Goal: Transaction & Acquisition: Download file/media

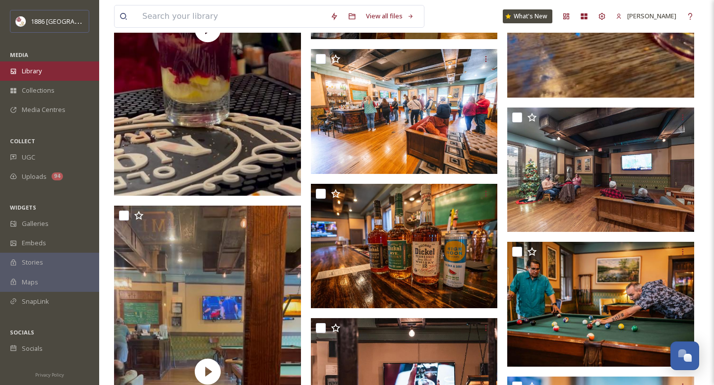
click at [39, 69] on span "Library" at bounding box center [32, 70] width 20 height 9
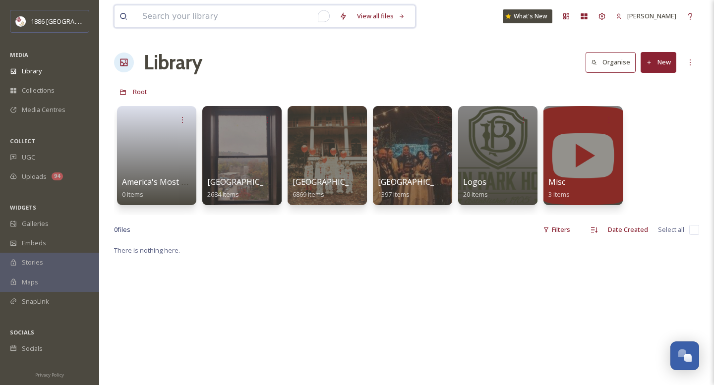
click at [250, 18] on input "To enrich screen reader interactions, please activate Accessibility in Grammarl…" at bounding box center [235, 16] width 197 height 22
type input "living"
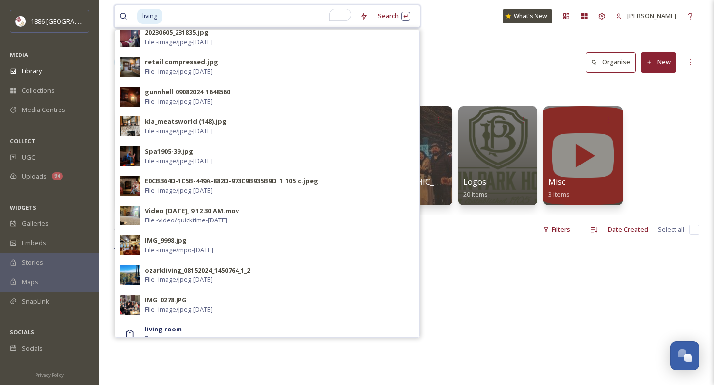
scroll to position [317, 0]
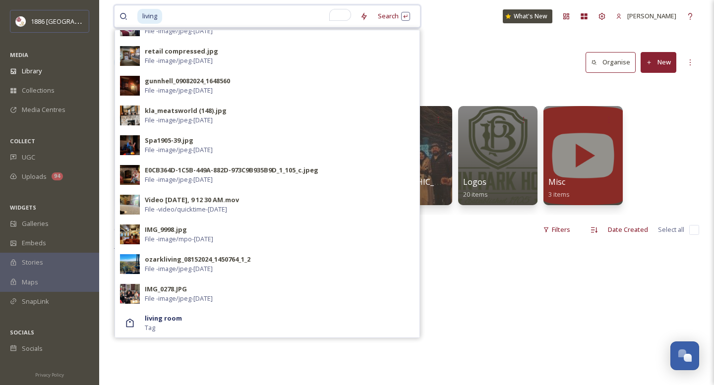
click at [234, 13] on input "To enrich screen reader interactions, please activate Accessibility in Grammarl…" at bounding box center [259, 16] width 192 height 22
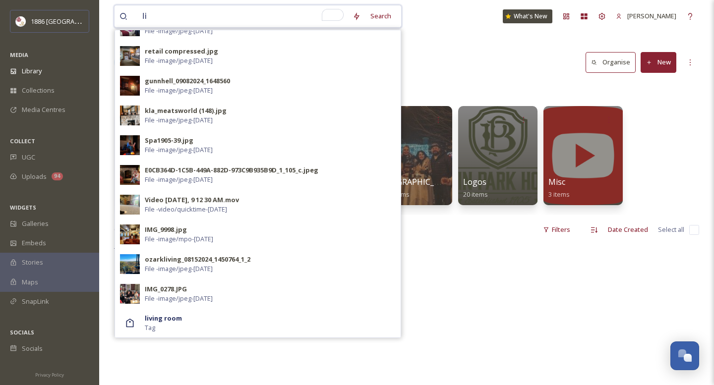
type input "l"
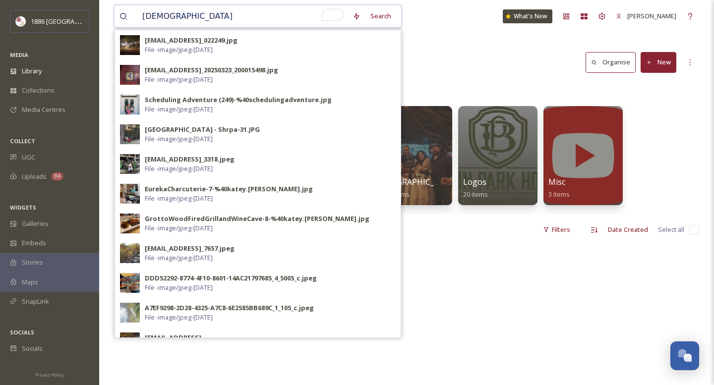
type input "christmas"
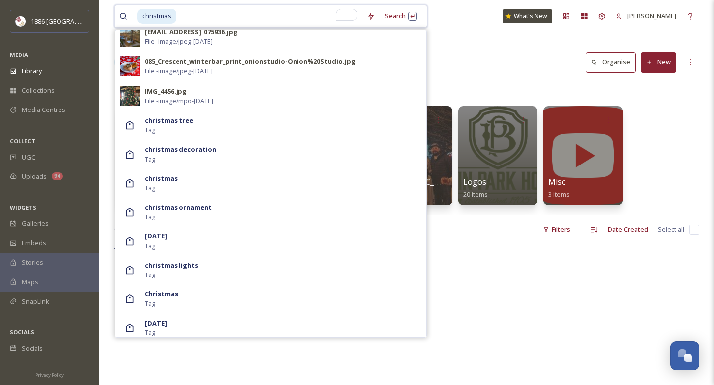
scroll to position [795, 0]
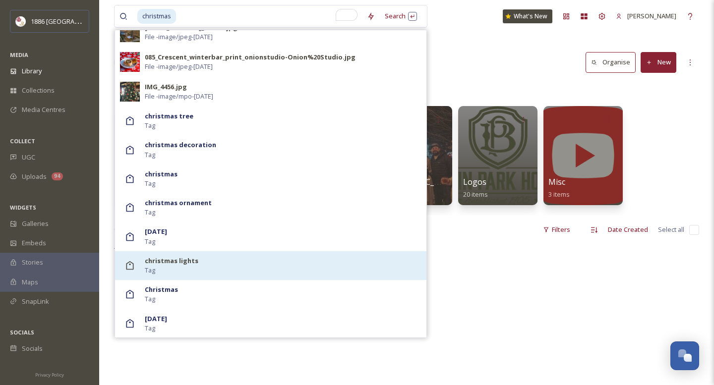
click at [208, 272] on div "christmas lights Tag" at bounding box center [283, 265] width 277 height 19
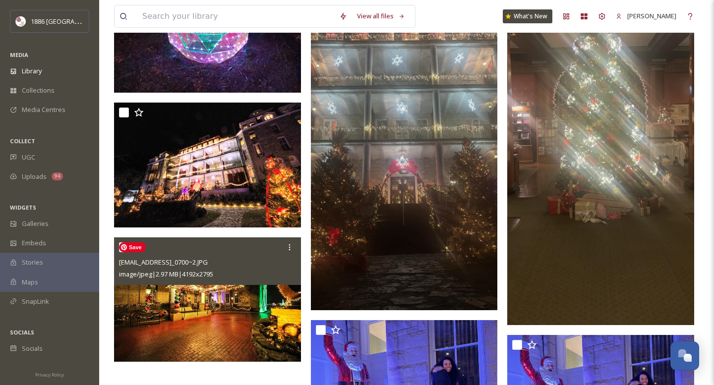
scroll to position [6251, 0]
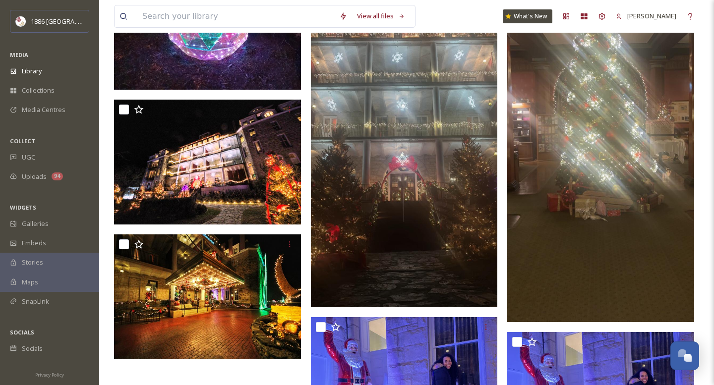
click at [53, 259] on div "Stories" at bounding box center [49, 262] width 99 height 19
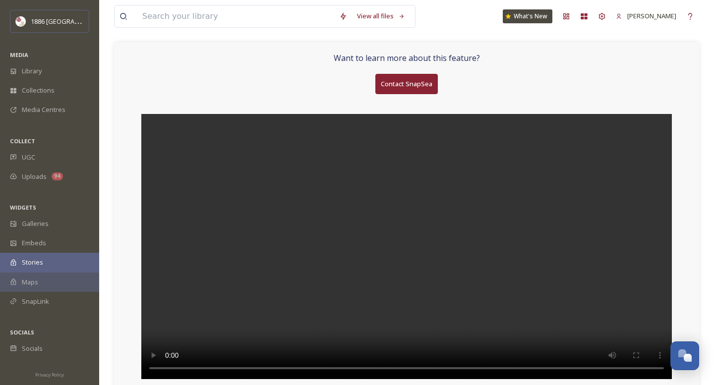
scroll to position [49, 0]
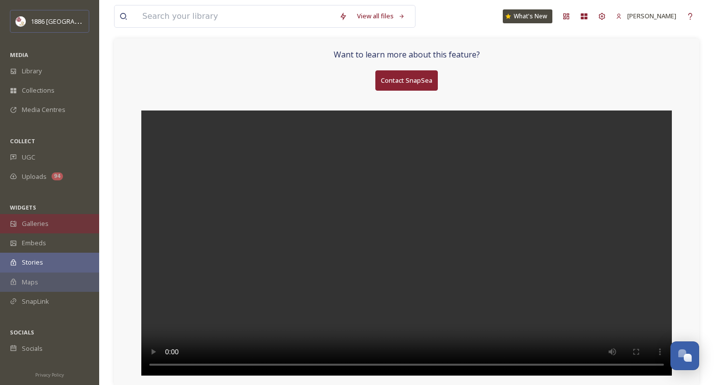
click at [53, 224] on div "Galleries" at bounding box center [49, 223] width 99 height 19
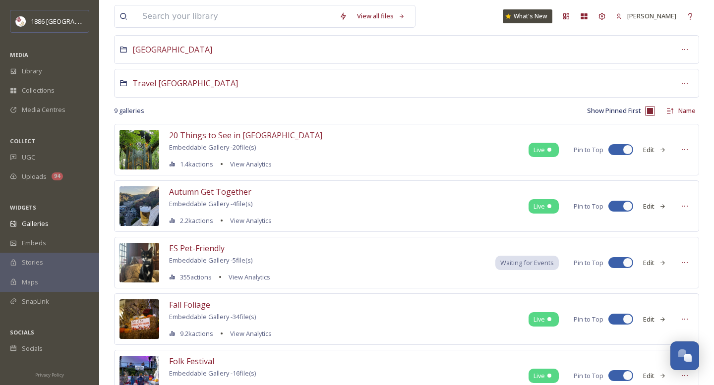
scroll to position [92, 0]
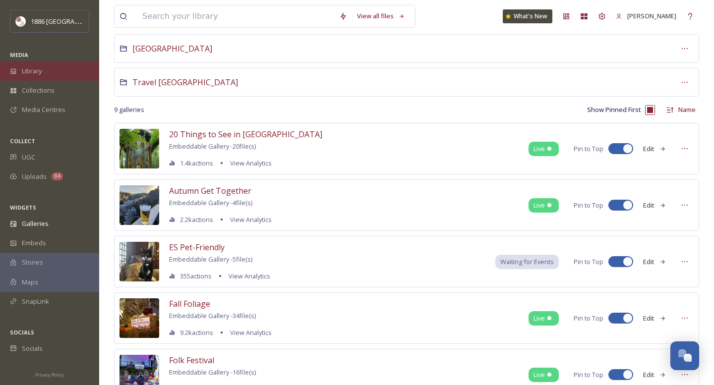
click at [32, 67] on span "Library" at bounding box center [32, 70] width 20 height 9
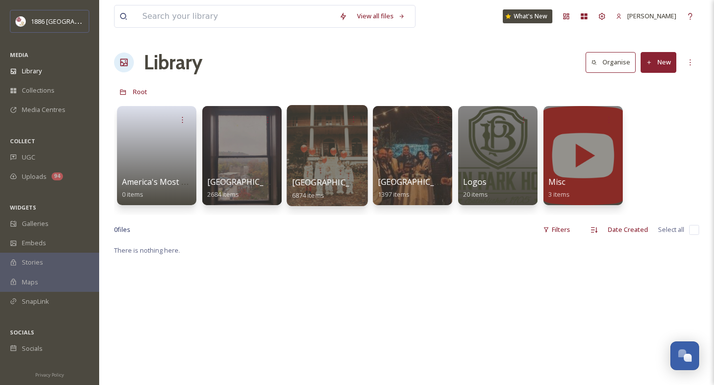
click at [316, 169] on div at bounding box center [327, 155] width 81 height 101
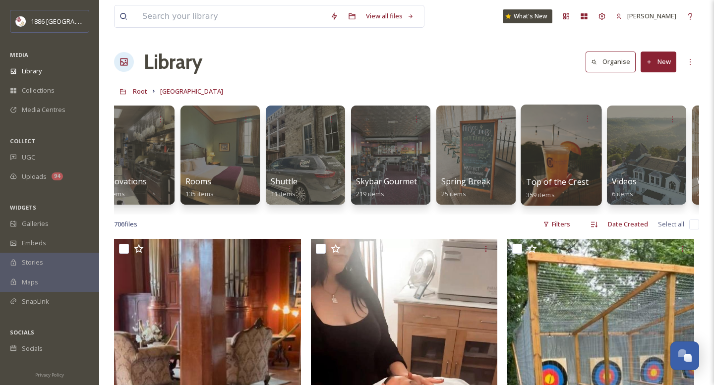
scroll to position [0, 1816]
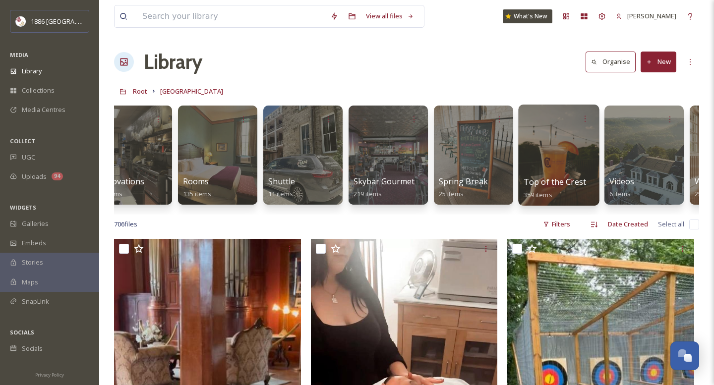
click at [555, 185] on span "Top of the Crest" at bounding box center [555, 182] width 63 height 11
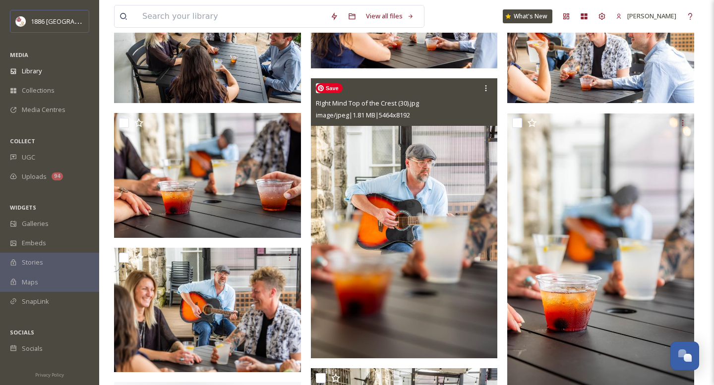
scroll to position [431, 0]
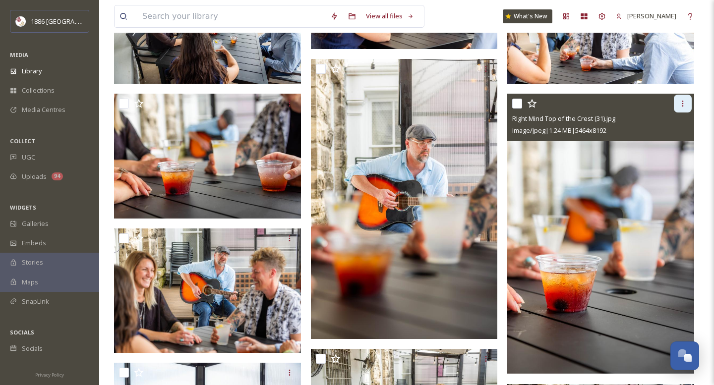
click at [684, 109] on div at bounding box center [683, 104] width 18 height 18
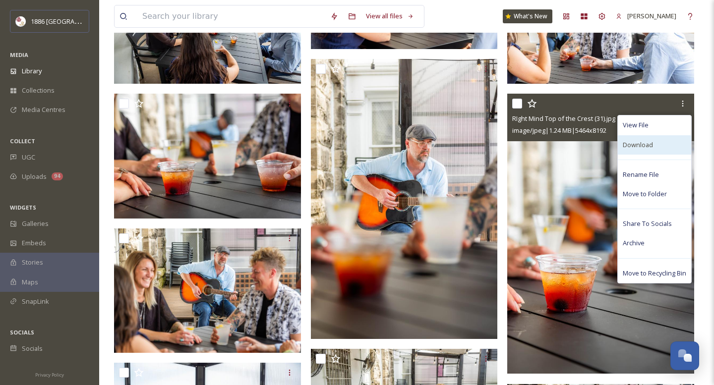
click at [647, 144] on span "Download" at bounding box center [638, 144] width 30 height 9
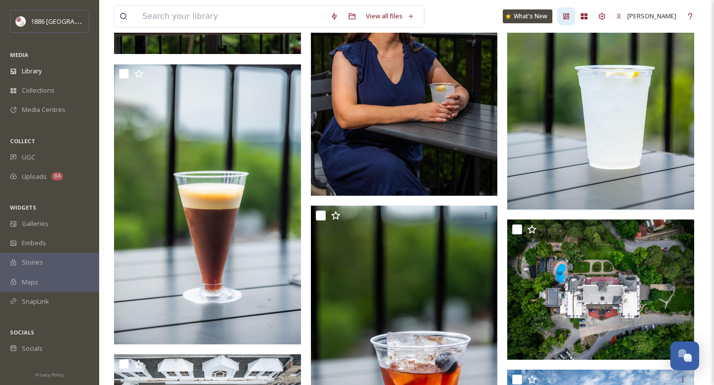
scroll to position [2129, 0]
